Goal: Task Accomplishment & Management: Manage account settings

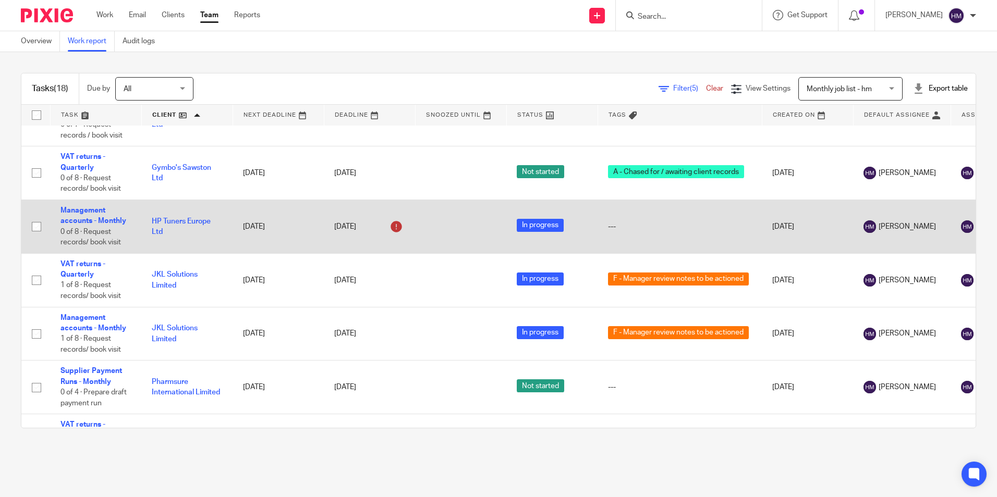
scroll to position [417, 0]
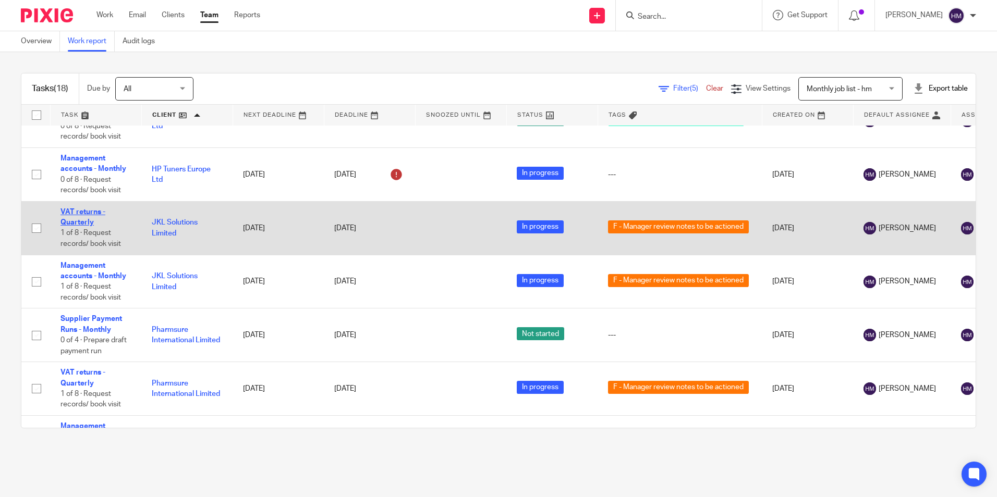
click at [88, 221] on link "VAT returns - Quarterly" at bounding box center [82, 218] width 45 height 18
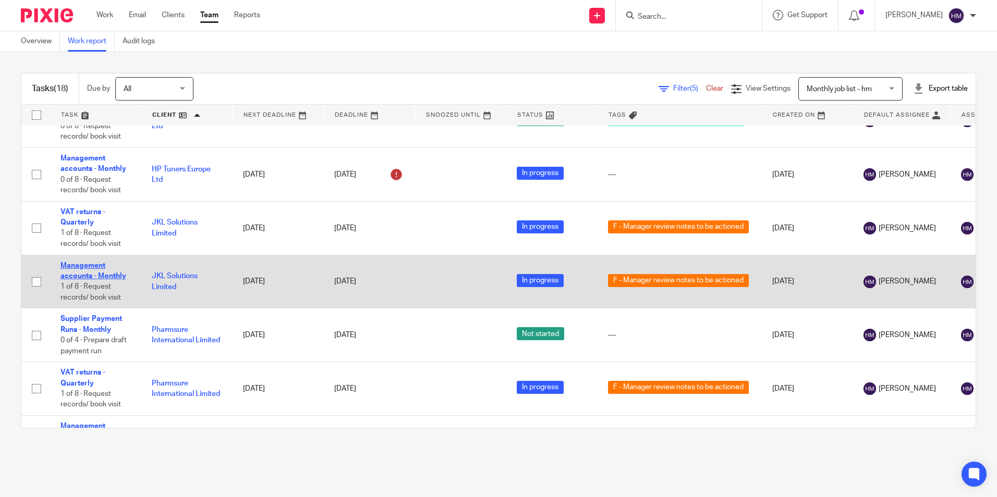
click at [81, 277] on link "Management accounts - Monthly" at bounding box center [93, 271] width 66 height 18
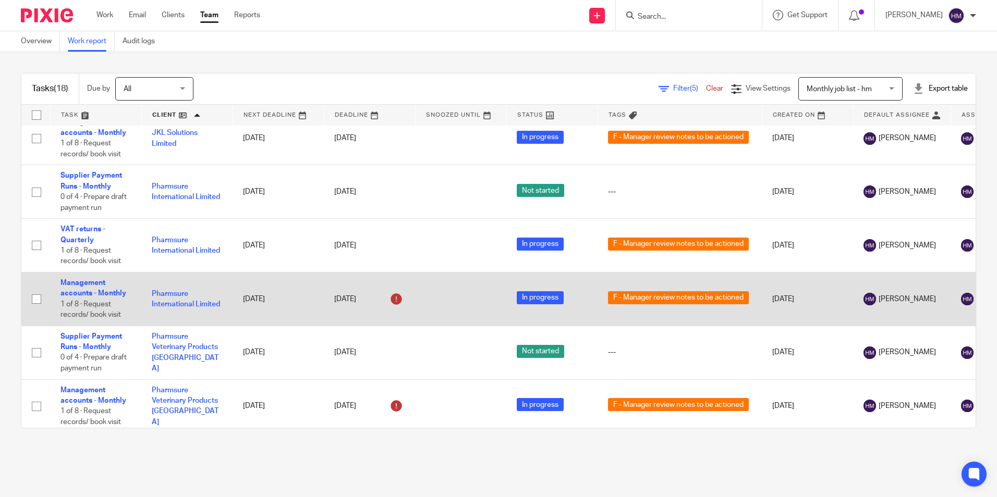
scroll to position [574, 0]
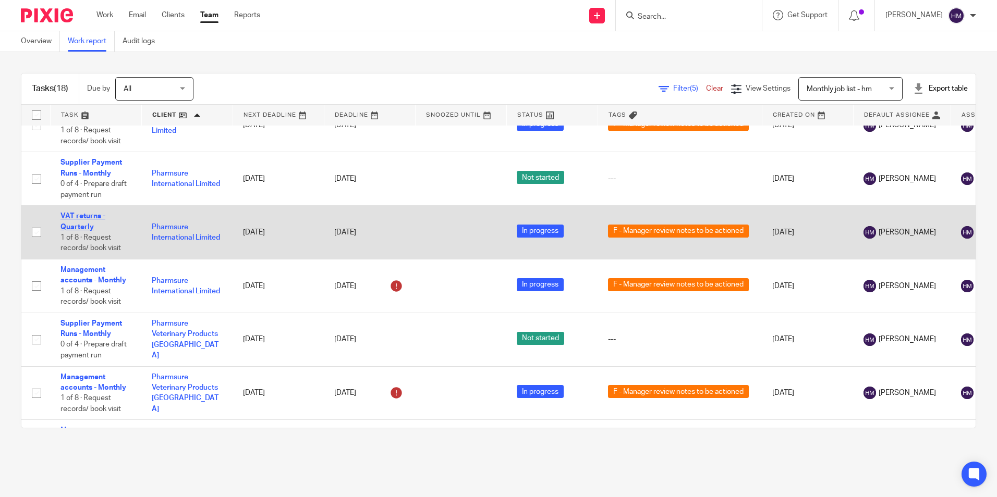
click at [77, 226] on link "VAT returns - Quarterly" at bounding box center [82, 222] width 45 height 18
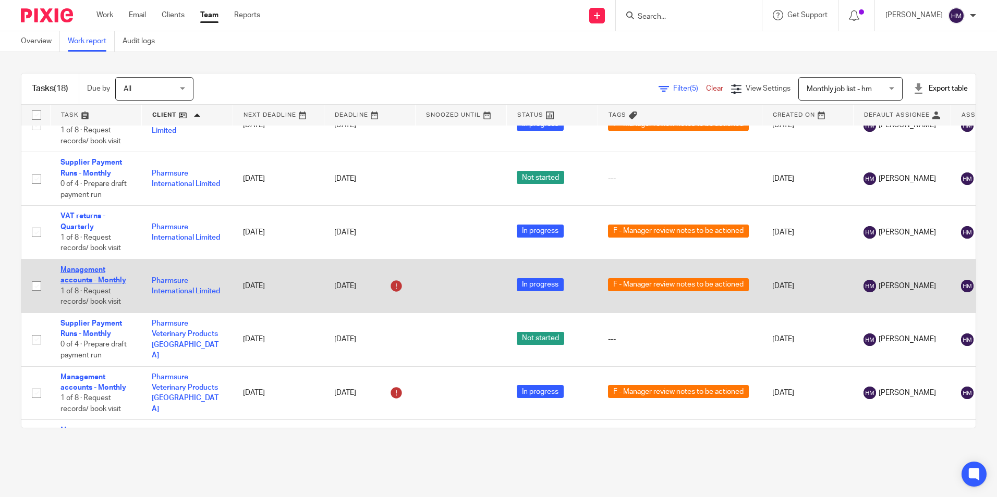
click at [78, 282] on link "Management accounts - Monthly" at bounding box center [93, 275] width 66 height 18
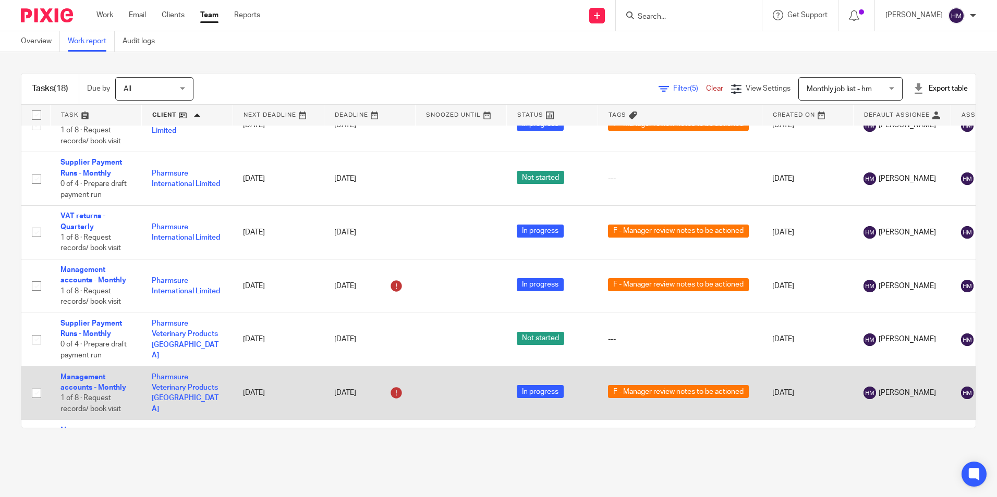
click at [80, 383] on td "Management accounts - Monthly 1 of 8 · Request records/ book visit" at bounding box center [95, 394] width 91 height 54
click at [80, 376] on link "Management accounts - Monthly" at bounding box center [93, 383] width 66 height 18
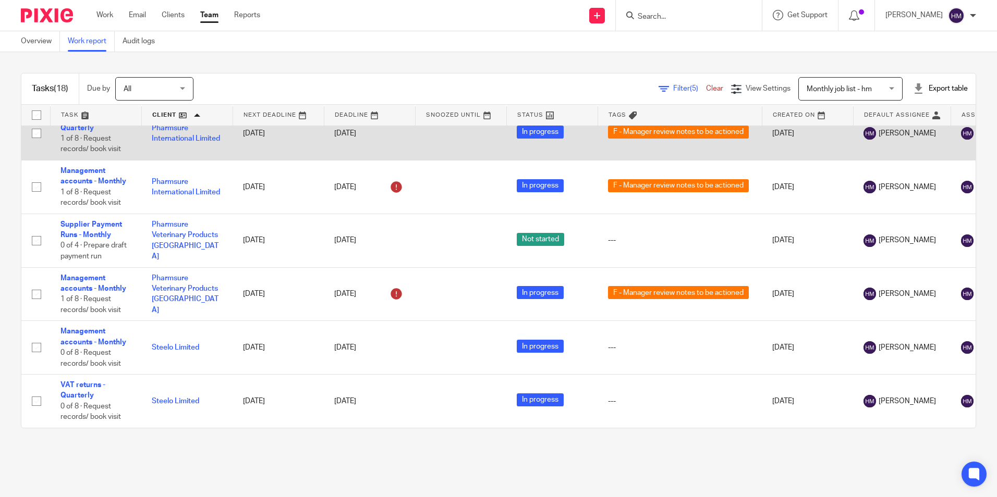
scroll to position [680, 0]
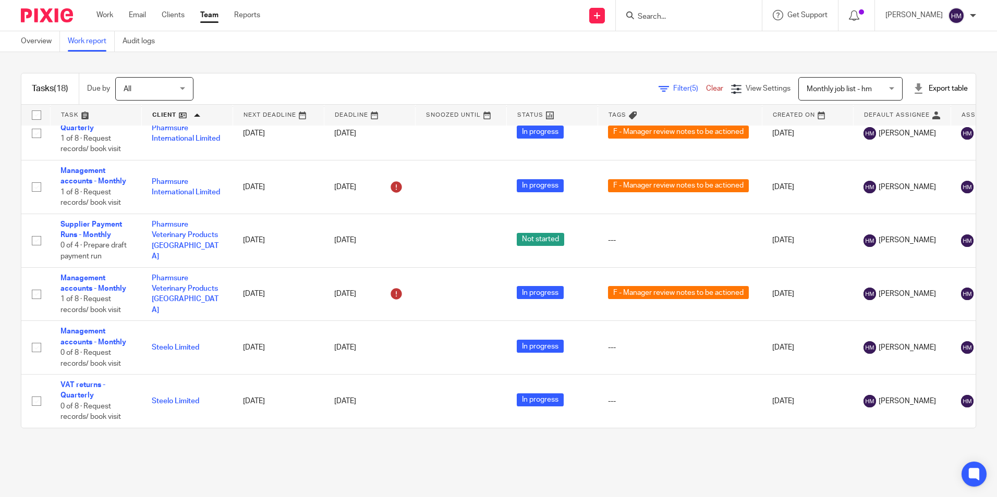
click at [167, 111] on link at bounding box center [187, 115] width 91 height 21
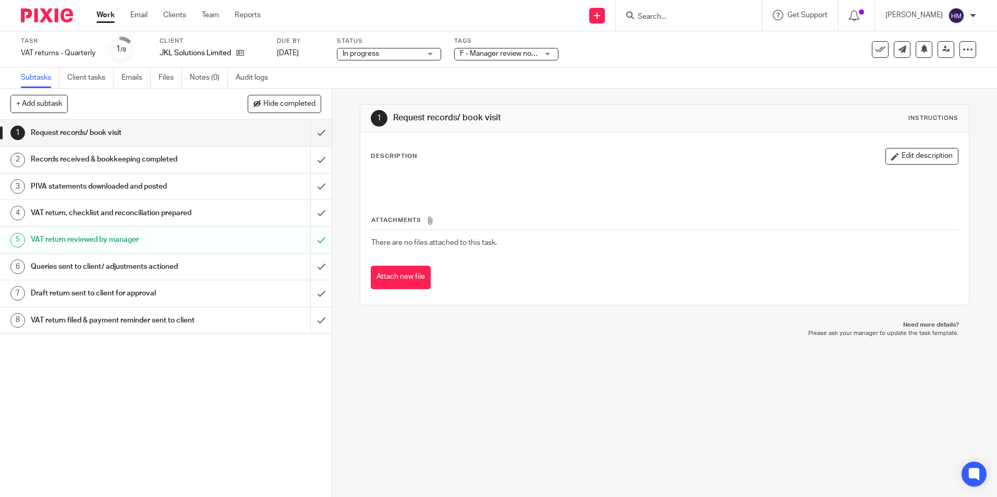
click at [485, 51] on span "F - Manager review notes to be actioned" at bounding box center [525, 53] width 130 height 7
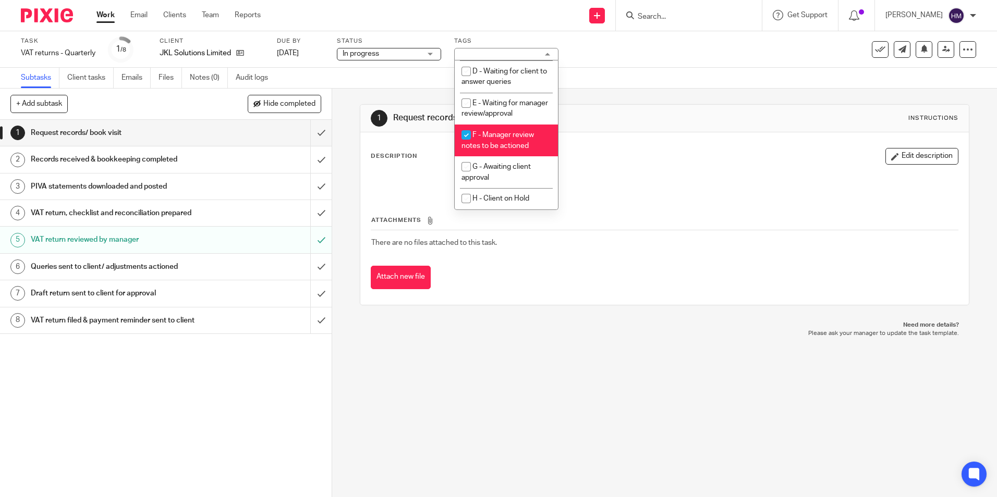
scroll to position [104, 0]
click at [495, 164] on li "G - Awaiting client approval" at bounding box center [506, 172] width 103 height 32
checkbox input "true"
click at [494, 142] on li "F - Manager review notes to be actioned" at bounding box center [506, 141] width 103 height 32
checkbox input "false"
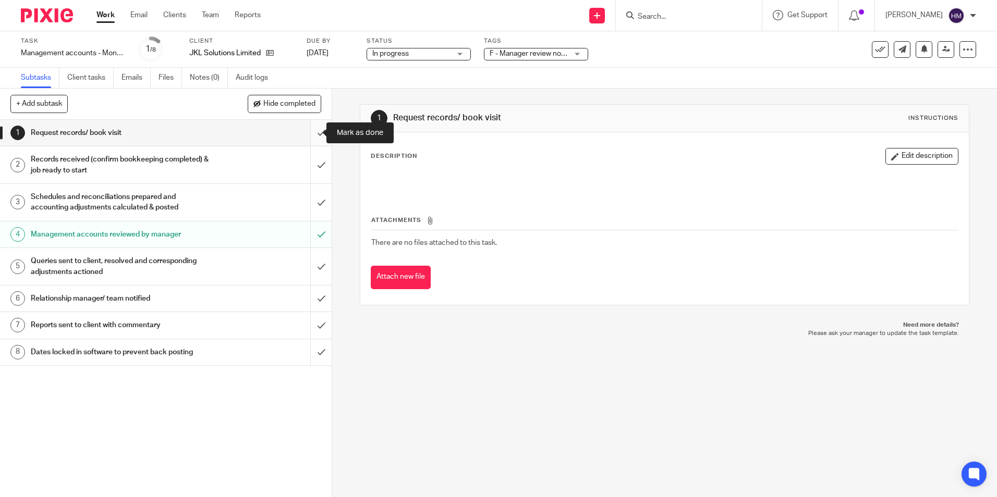
click at [313, 135] on input "submit" at bounding box center [166, 133] width 332 height 26
click at [309, 161] on input "submit" at bounding box center [166, 165] width 332 height 37
click at [312, 201] on input "submit" at bounding box center [166, 202] width 332 height 37
click at [312, 264] on input "submit" at bounding box center [166, 266] width 332 height 37
click at [311, 295] on input "submit" at bounding box center [166, 299] width 332 height 26
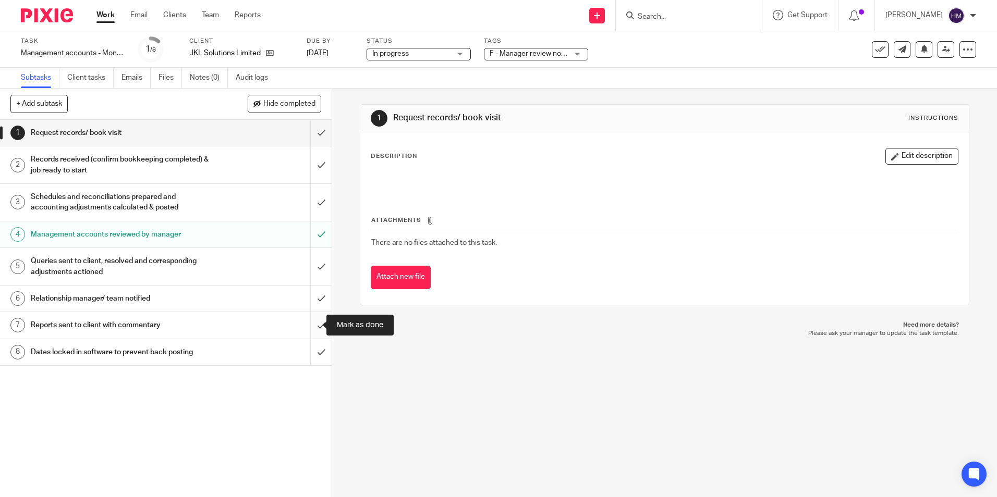
click at [310, 326] on input "submit" at bounding box center [166, 325] width 332 height 26
click at [311, 350] on input "submit" at bounding box center [166, 352] width 332 height 26
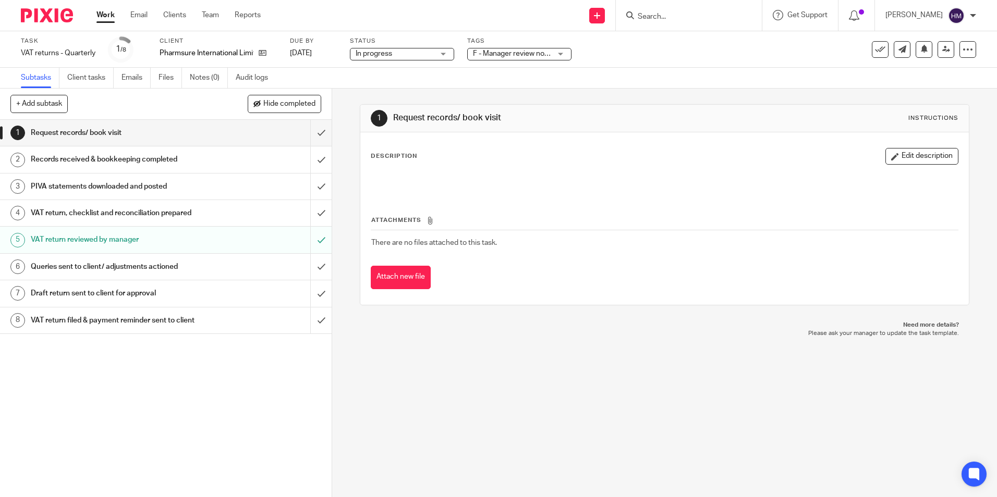
click at [532, 53] on span "F - Manager review notes to be actioned" at bounding box center [538, 53] width 130 height 7
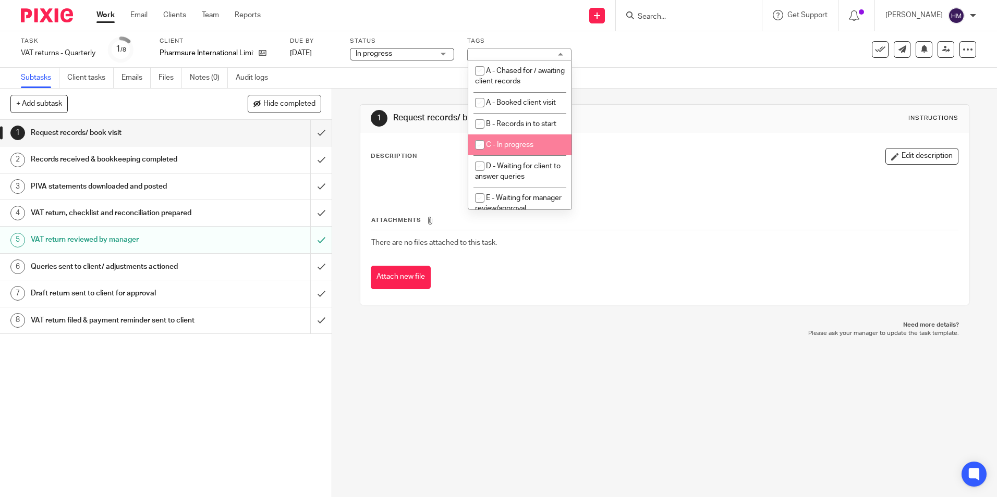
scroll to position [52, 0]
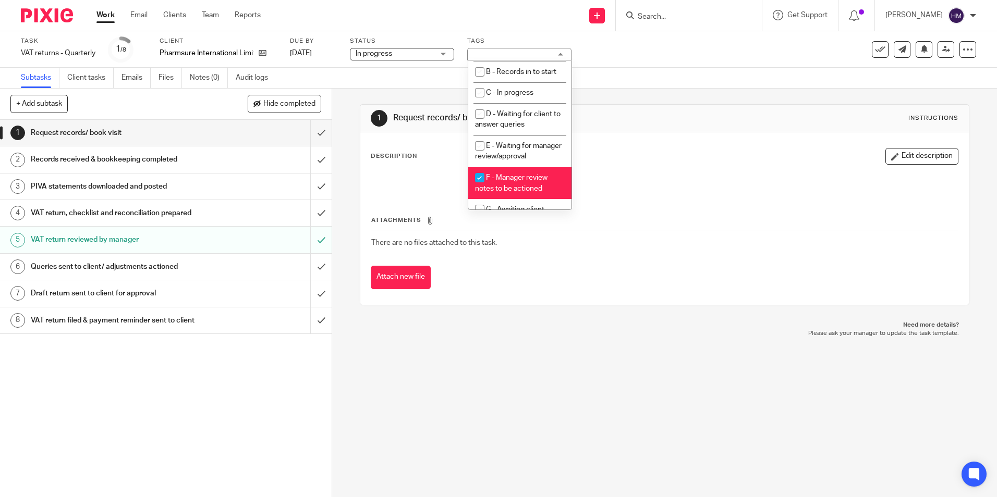
click at [505, 190] on span "F - Manager review notes to be actioned" at bounding box center [511, 183] width 72 height 18
checkbox input "false"
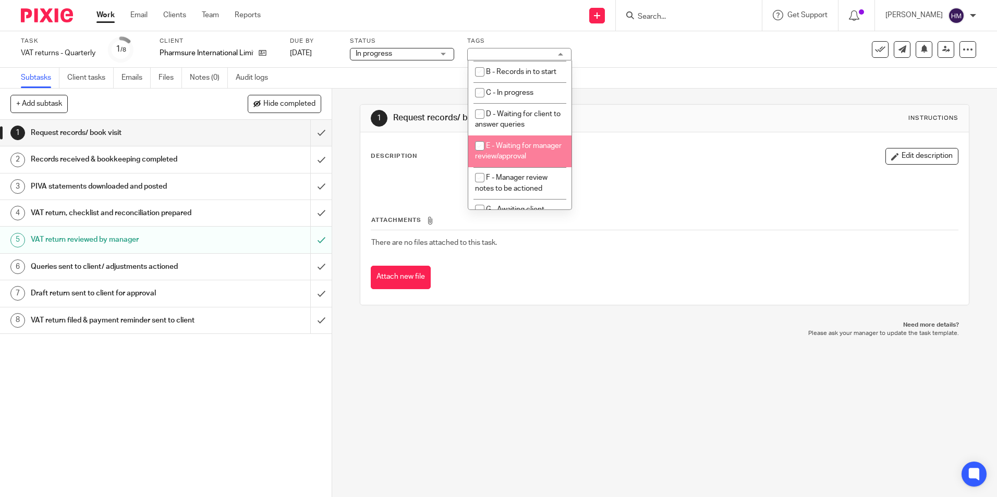
scroll to position [104, 0]
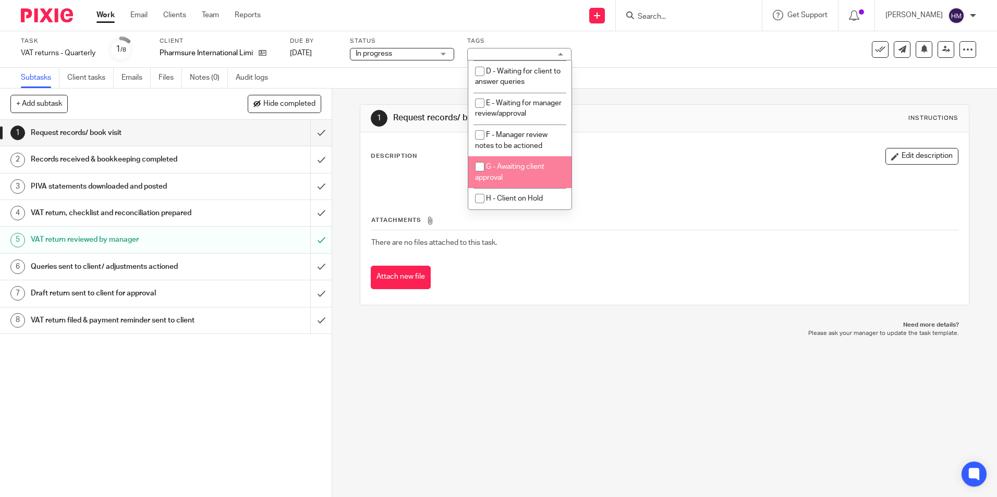
click at [506, 174] on li "G - Awaiting client approval" at bounding box center [519, 172] width 103 height 32
checkbox input "true"
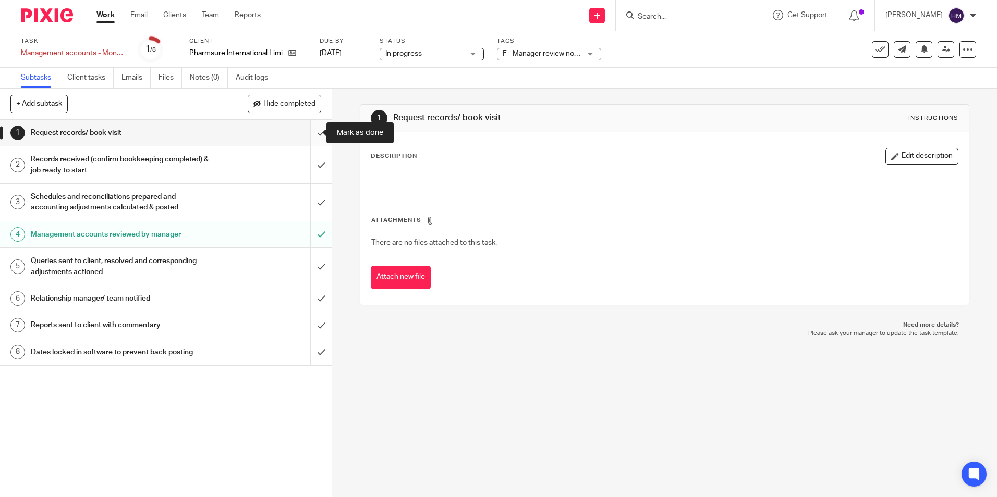
click at [314, 139] on input "submit" at bounding box center [166, 133] width 332 height 26
click at [311, 165] on input "submit" at bounding box center [166, 165] width 332 height 37
click at [310, 203] on input "submit" at bounding box center [166, 202] width 332 height 37
click at [311, 271] on input "submit" at bounding box center [166, 266] width 332 height 37
click at [311, 302] on input "submit" at bounding box center [166, 299] width 332 height 26
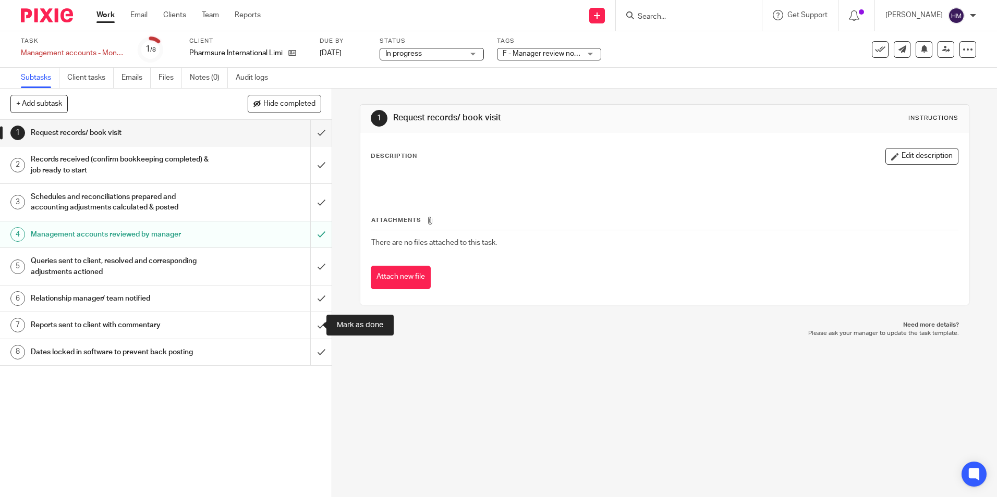
drag, startPoint x: 307, startPoint y: 334, endPoint x: 316, endPoint y: 366, distance: 33.2
click at [308, 334] on input "submit" at bounding box center [166, 325] width 332 height 26
click at [312, 361] on input "submit" at bounding box center [166, 352] width 332 height 26
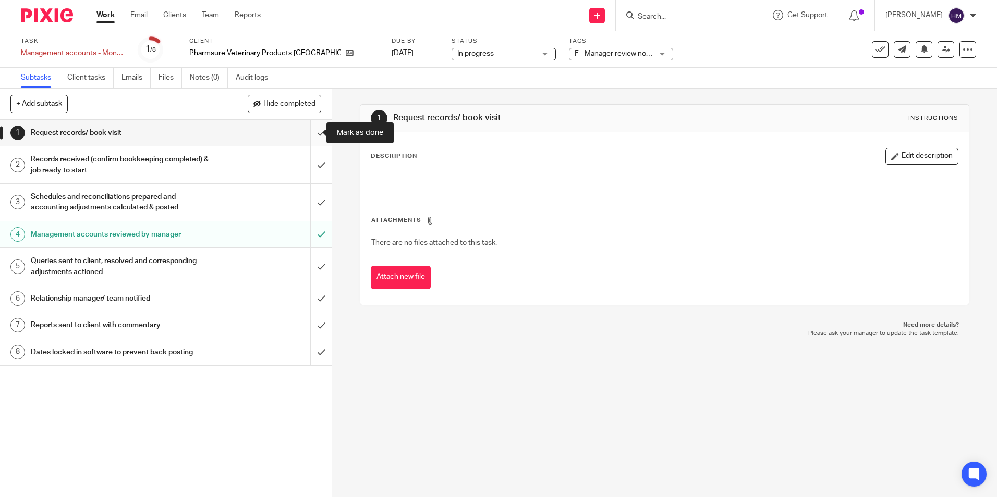
click at [312, 133] on input "submit" at bounding box center [166, 133] width 332 height 26
click at [308, 166] on input "submit" at bounding box center [166, 165] width 332 height 37
click at [304, 210] on input "submit" at bounding box center [166, 202] width 332 height 37
click at [305, 262] on input "submit" at bounding box center [166, 266] width 332 height 37
click at [311, 298] on input "submit" at bounding box center [166, 299] width 332 height 26
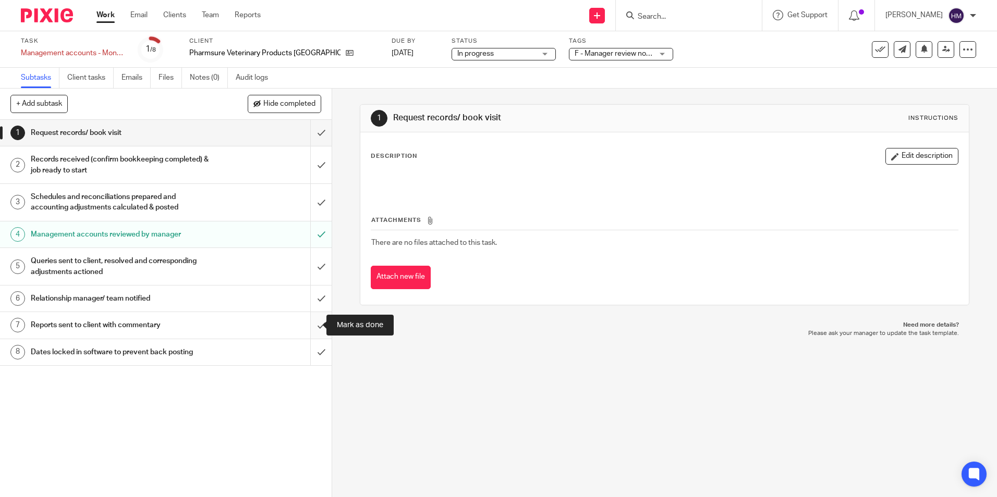
drag, startPoint x: 311, startPoint y: 322, endPoint x: 311, endPoint y: 352, distance: 29.7
click at [311, 323] on input "submit" at bounding box center [166, 325] width 332 height 26
click at [311, 354] on input "submit" at bounding box center [166, 352] width 332 height 26
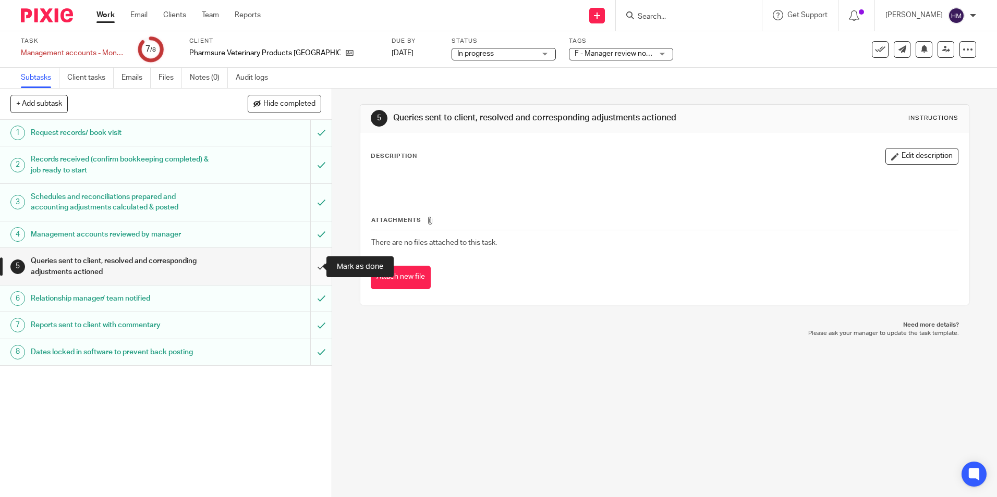
click at [308, 278] on input "submit" at bounding box center [166, 266] width 332 height 37
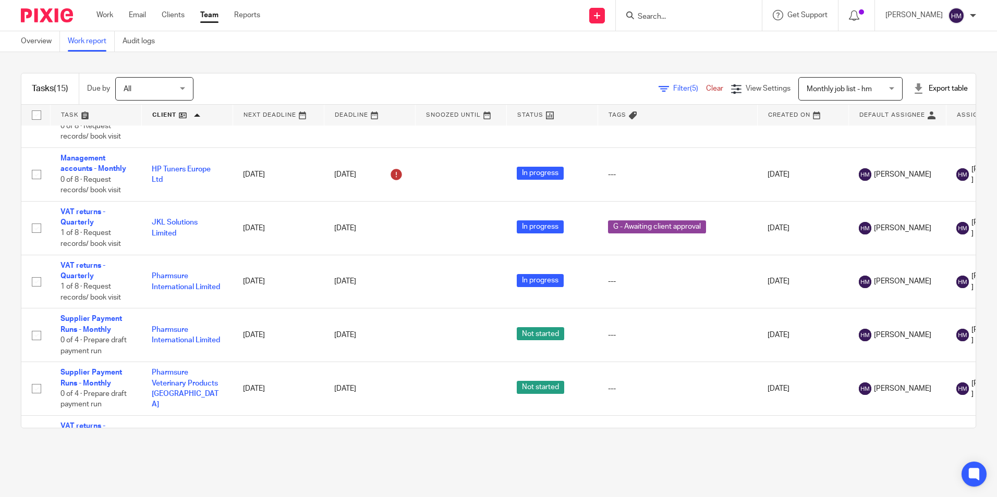
scroll to position [469, 0]
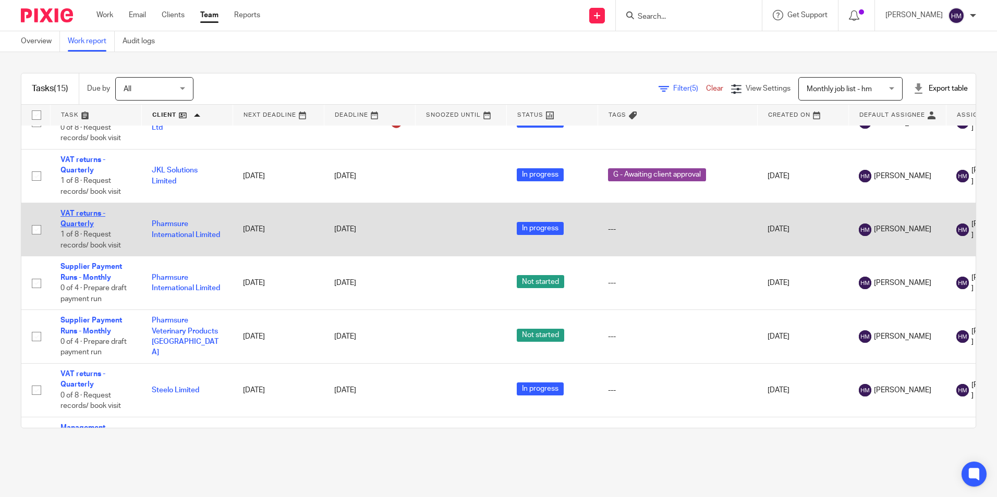
click at [70, 224] on link "VAT returns - Quarterly" at bounding box center [82, 219] width 45 height 18
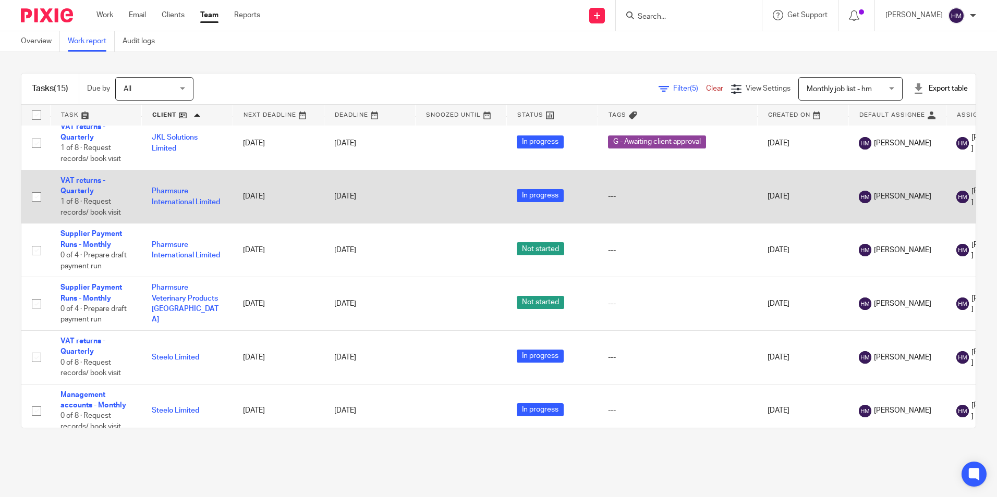
scroll to position [520, 0]
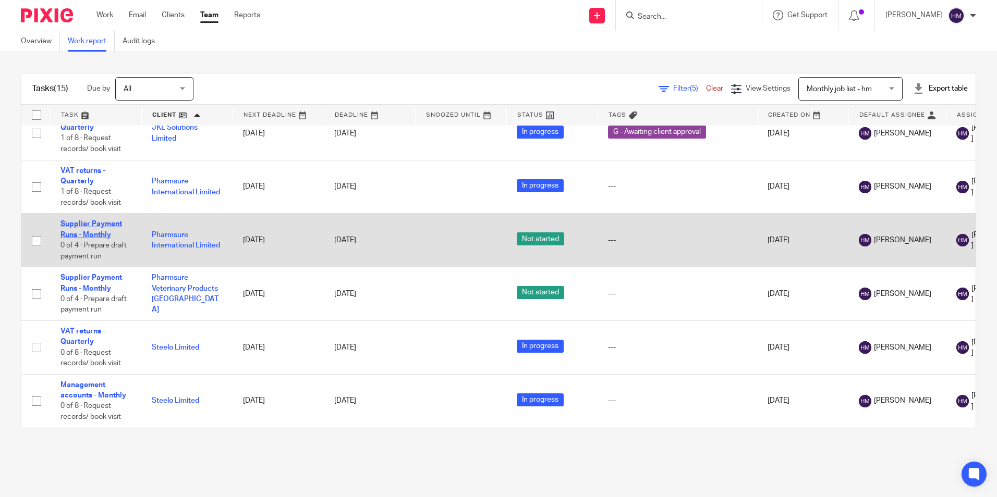
click at [98, 228] on link "Supplier Payment Runs - Monthly" at bounding box center [91, 230] width 62 height 18
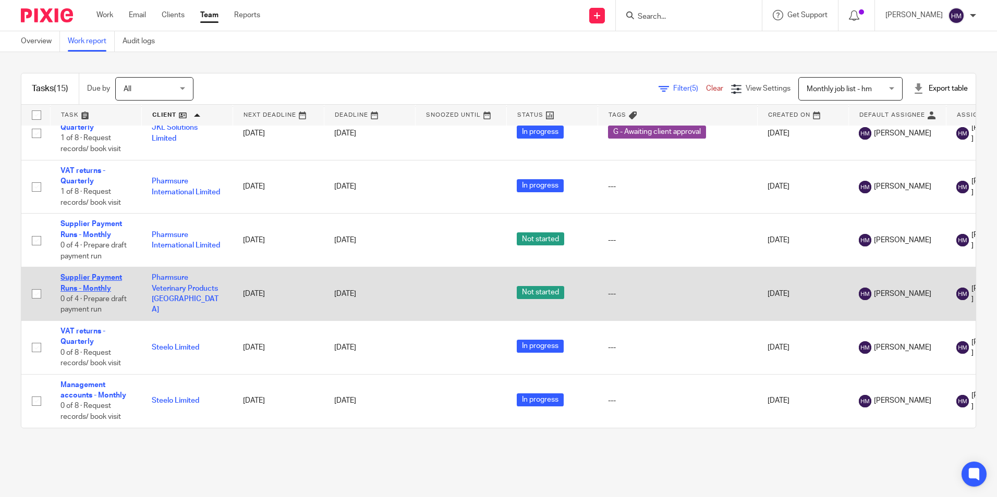
click at [93, 277] on link "Supplier Payment Runs - Monthly" at bounding box center [91, 283] width 62 height 18
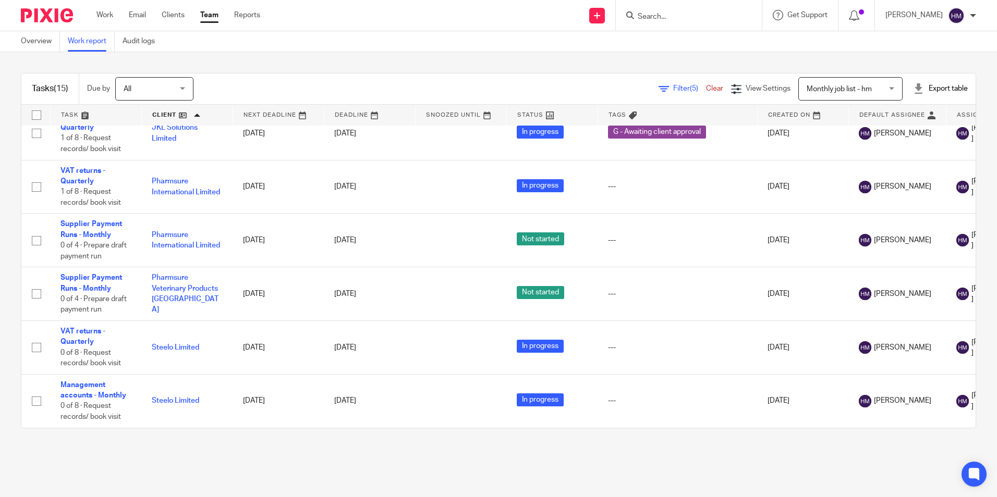
click at [174, 111] on link at bounding box center [187, 115] width 91 height 21
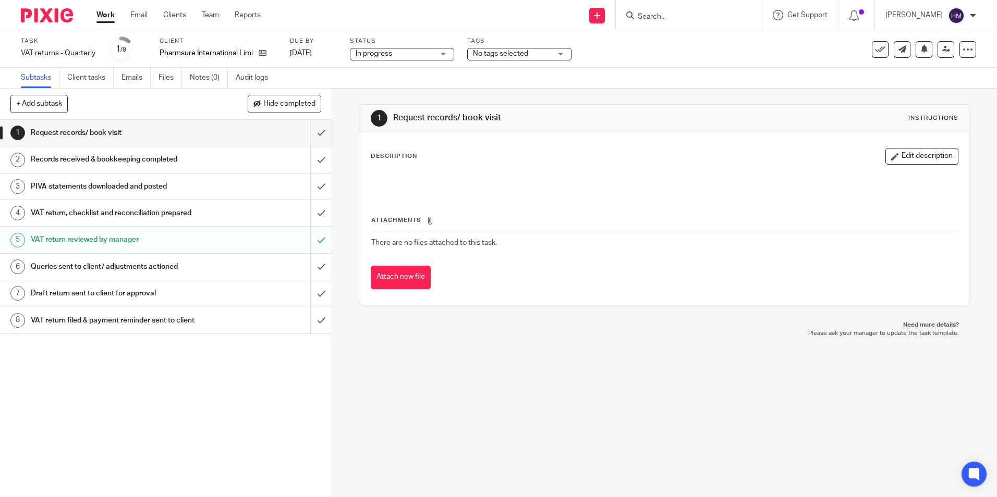
click at [518, 57] on span "No tags selected" at bounding box center [500, 53] width 55 height 7
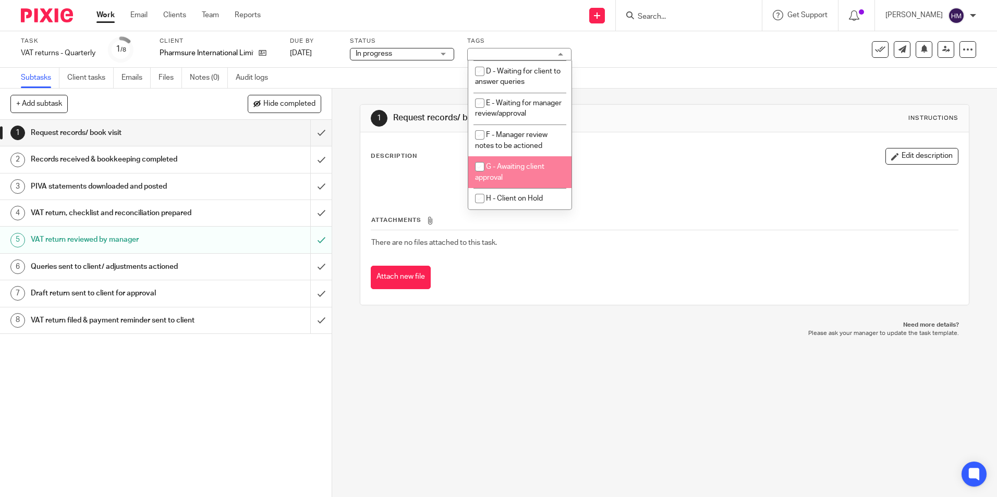
scroll to position [104, 0]
click at [506, 169] on span "G - Awaiting client approval" at bounding box center [509, 172] width 69 height 18
checkbox input "true"
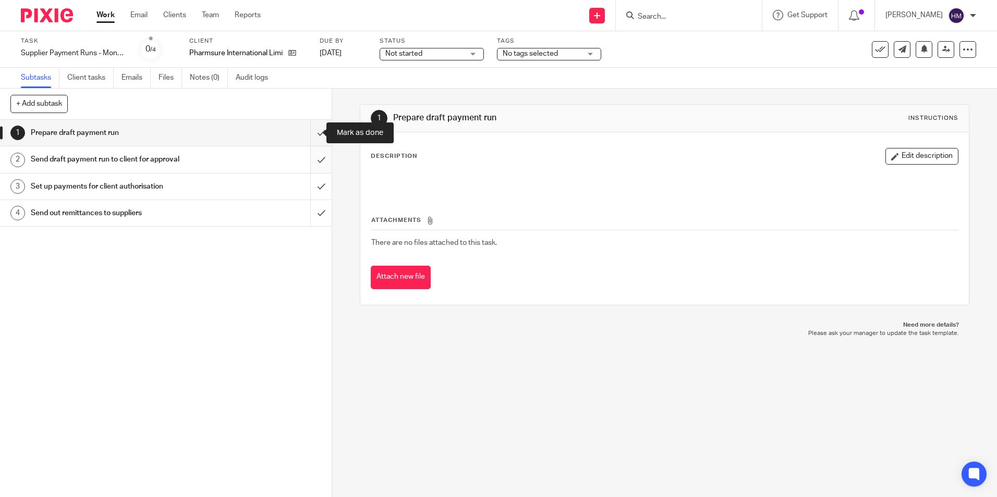
drag, startPoint x: 307, startPoint y: 133, endPoint x: 309, endPoint y: 156, distance: 22.5
click at [307, 133] on input "submit" at bounding box center [166, 133] width 332 height 26
click at [309, 158] on input "submit" at bounding box center [166, 160] width 332 height 26
click at [309, 188] on input "submit" at bounding box center [166, 187] width 332 height 26
drag, startPoint x: 310, startPoint y: 221, endPoint x: 442, endPoint y: 132, distance: 158.8
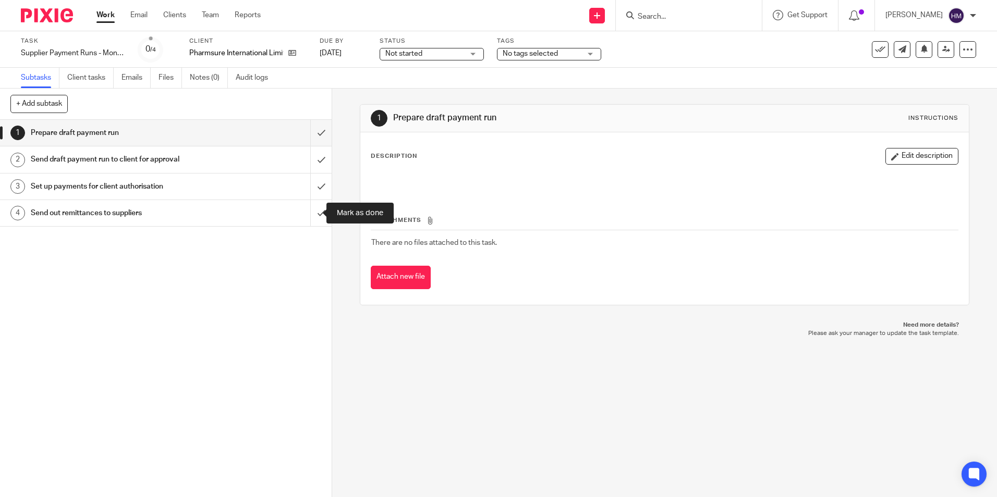
click at [311, 220] on input "submit" at bounding box center [166, 213] width 332 height 26
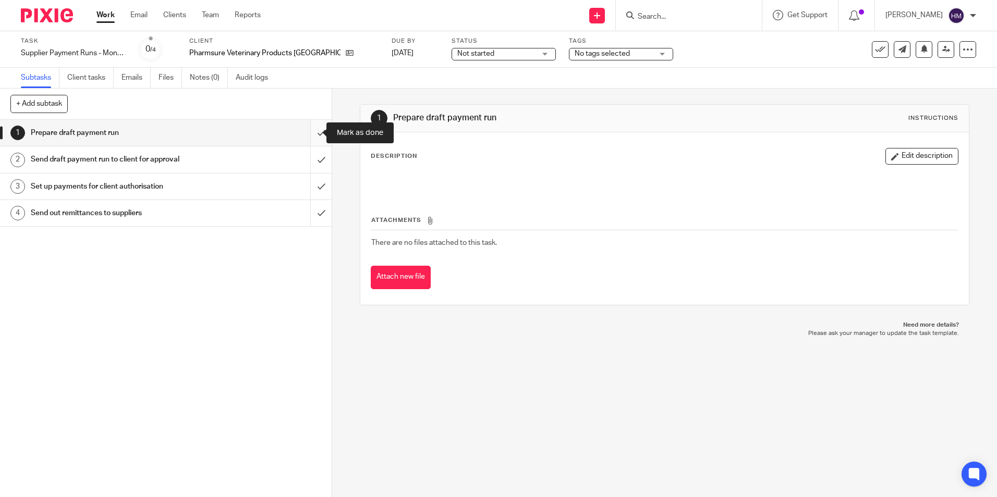
click at [314, 133] on input "submit" at bounding box center [166, 133] width 332 height 26
drag, startPoint x: 314, startPoint y: 164, endPoint x: 312, endPoint y: 172, distance: 7.6
click at [314, 164] on input "submit" at bounding box center [166, 160] width 332 height 26
click at [309, 188] on input "submit" at bounding box center [166, 187] width 332 height 26
click at [311, 208] on input "submit" at bounding box center [166, 213] width 332 height 26
